Goal: Task Accomplishment & Management: Use online tool/utility

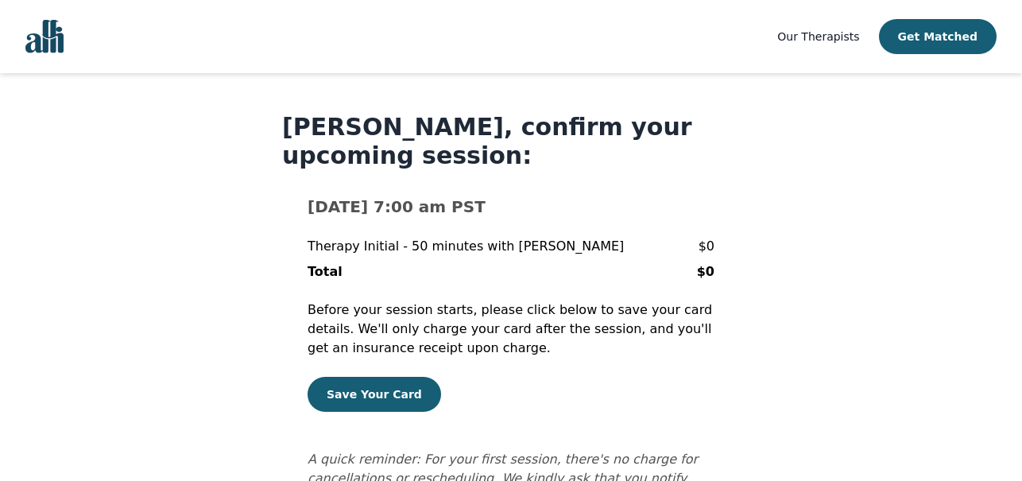
scroll to position [5, 0]
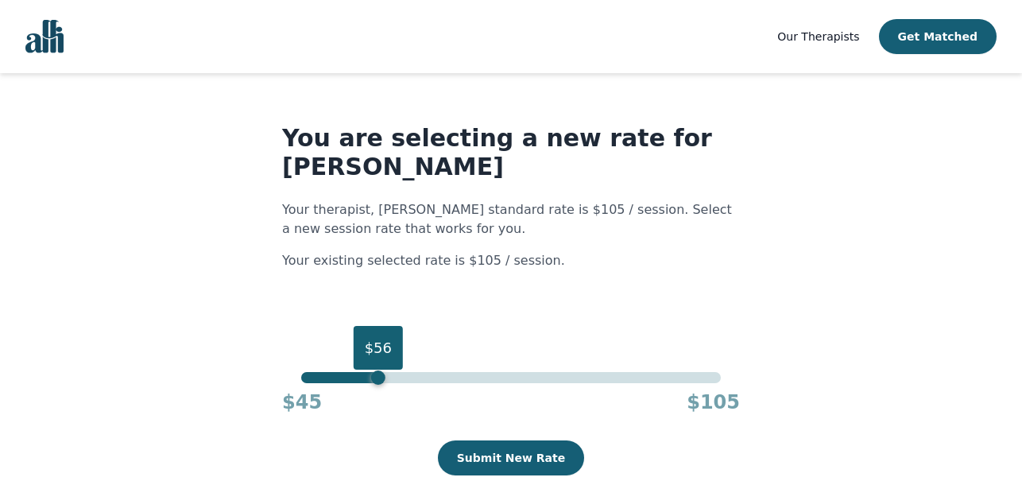
click at [378, 376] on div "$56" at bounding box center [511, 377] width 420 height 11
drag, startPoint x: 378, startPoint y: 376, endPoint x: 368, endPoint y: 380, distance: 11.1
click at [368, 380] on div "$55" at bounding box center [371, 377] width 14 height 14
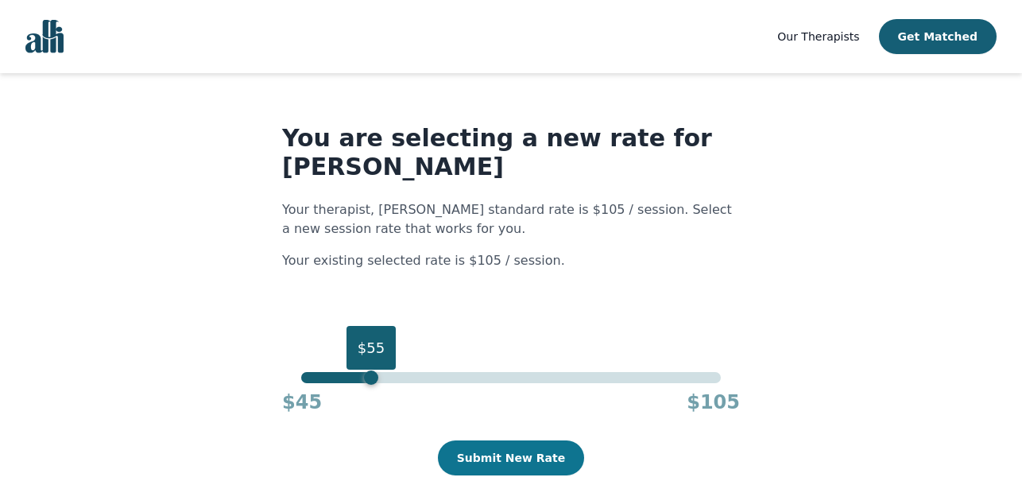
click at [523, 455] on button "Submit New Rate" at bounding box center [511, 457] width 146 height 35
